Goal: Task Accomplishment & Management: Use online tool/utility

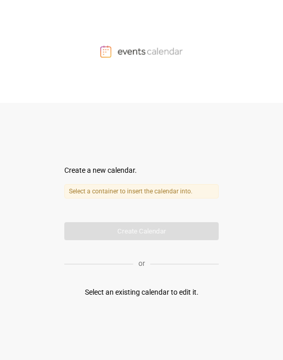
click at [151, 233] on form "Create a new calendar. Select a container to insert the calendar into. Calendar…" at bounding box center [141, 202] width 154 height 75
click at [124, 188] on label "Select a container to insert the calendar into." at bounding box center [141, 191] width 154 height 14
click at [117, 195] on label "Select a container to insert the calendar into." at bounding box center [141, 191] width 154 height 14
click at [144, 194] on label "Select a container to insert the calendar into." at bounding box center [141, 191] width 154 height 14
click at [96, 172] on div "Create a new calendar." at bounding box center [141, 170] width 154 height 11
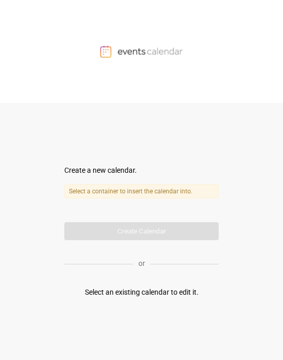
click at [135, 192] on label "Select a container to insert the calendar into." at bounding box center [141, 191] width 154 height 14
click at [123, 195] on div "Select an existing calendar to edit it." at bounding box center [142, 292] width 114 height 11
click at [78, 168] on div "Create a new calendar." at bounding box center [141, 170] width 154 height 11
drag, startPoint x: 65, startPoint y: 168, endPoint x: 158, endPoint y: 168, distance: 92.7
click at [135, 168] on body "Create a new calendar. Select a container to insert the calendar into. Calendar…" at bounding box center [141, 180] width 283 height 360
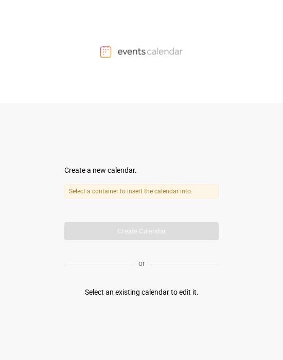
drag, startPoint x: 155, startPoint y: 92, endPoint x: 155, endPoint y: 85, distance: 6.7
click at [135, 90] on div at bounding box center [141, 51] width 283 height 103
click at [135, 42] on div at bounding box center [141, 51] width 283 height 103
